Goal: Use online tool/utility: Utilize a website feature to perform a specific function

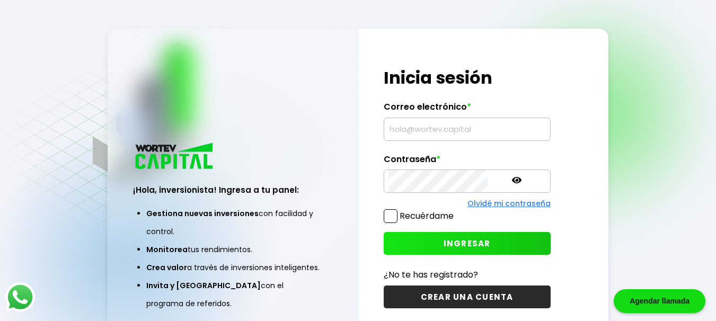
type input "[EMAIL_ADDRESS][DOMAIN_NAME]"
click at [472, 240] on button "INGRESAR" at bounding box center [467, 243] width 167 height 23
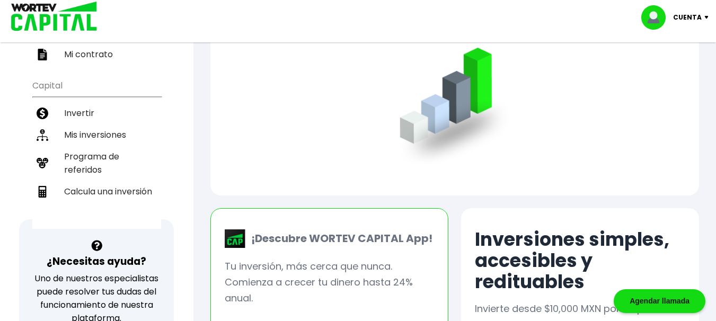
scroll to position [191, 0]
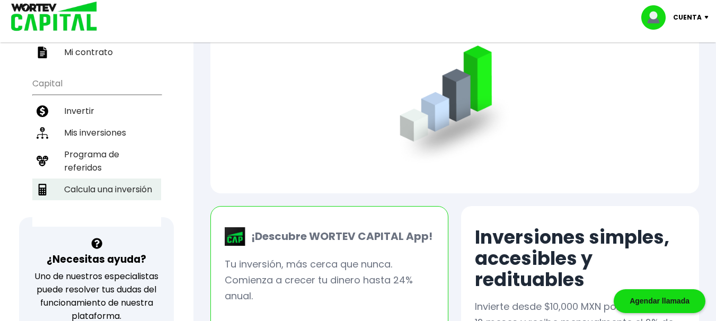
click at [151, 194] on li "Calcula una inversión" at bounding box center [96, 190] width 129 height 22
select select "1"
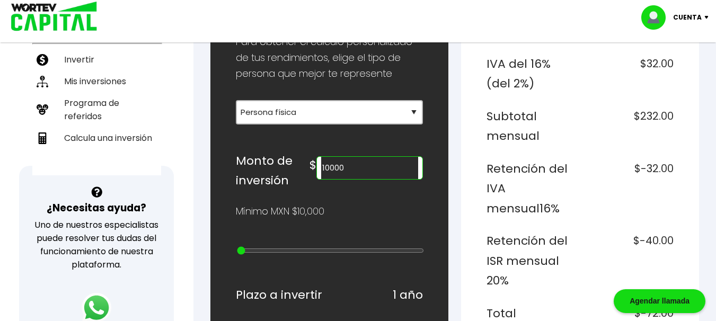
scroll to position [236, 0]
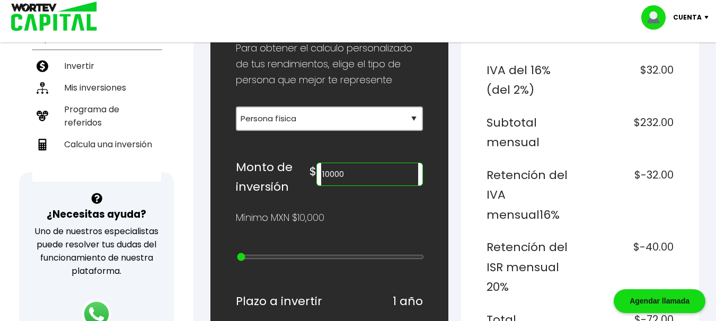
click at [385, 172] on input "10000" at bounding box center [369, 174] width 97 height 22
type input "200000"
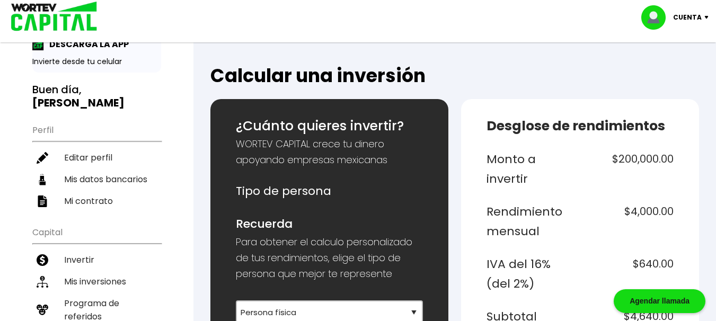
scroll to position [63, 0]
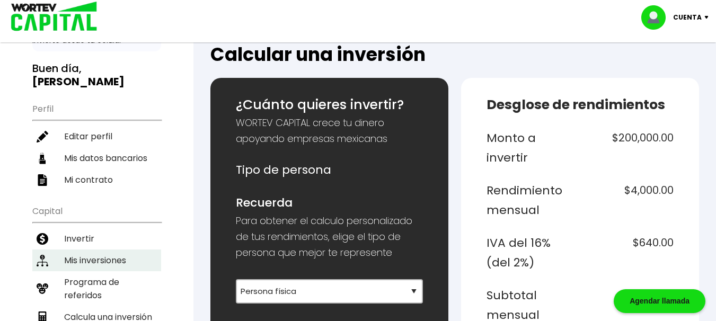
click at [96, 262] on li "Mis inversiones" at bounding box center [96, 261] width 129 height 22
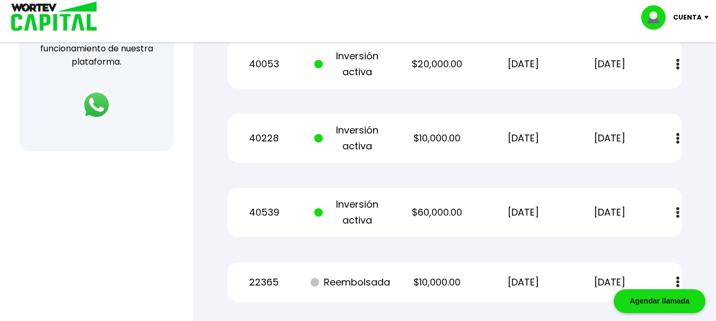
scroll to position [466, 0]
